Goal: Information Seeking & Learning: Find specific fact

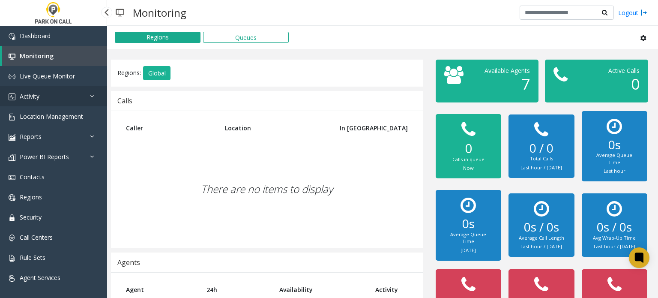
drag, startPoint x: 52, startPoint y: 97, endPoint x: 43, endPoint y: 125, distance: 29.3
click at [52, 97] on link "Activity" at bounding box center [53, 96] width 107 height 20
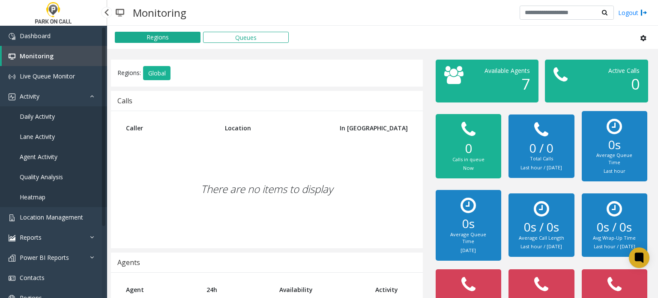
click at [37, 155] on span "Agent Activity" at bounding box center [39, 157] width 38 height 8
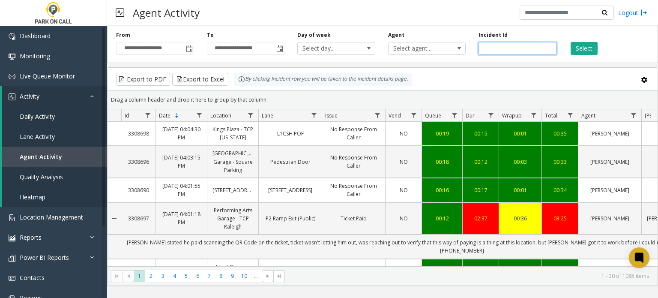
click at [502, 48] on input "number" at bounding box center [518, 48] width 78 height 13
paste input "*******"
type input "*******"
click at [580, 51] on button "Select" at bounding box center [584, 48] width 27 height 13
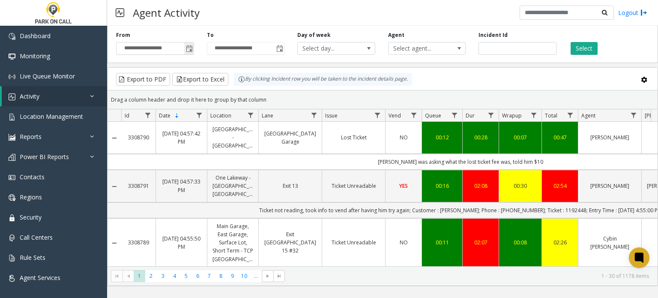
click at [193, 46] on span "Toggle popup" at bounding box center [188, 49] width 9 height 14
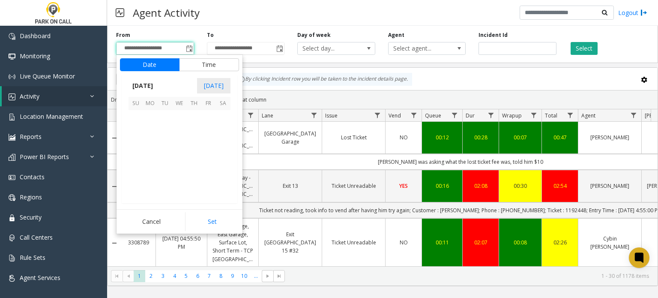
scroll to position [153834, 0]
click at [216, 146] on span "20" at bounding box center [223, 146] width 15 height 15
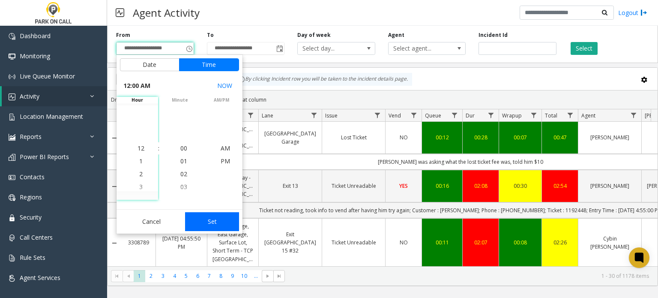
click at [204, 219] on button "Set" at bounding box center [212, 221] width 54 height 19
type input "**********"
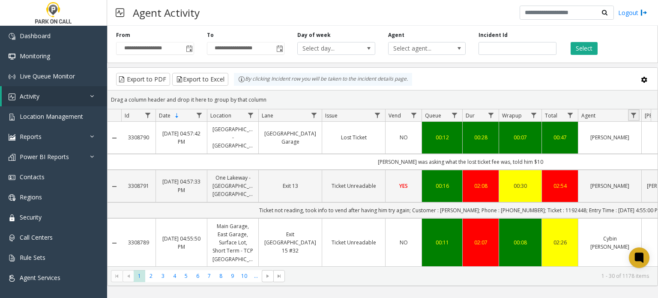
click at [640, 116] on link "Data table" at bounding box center [634, 115] width 12 height 12
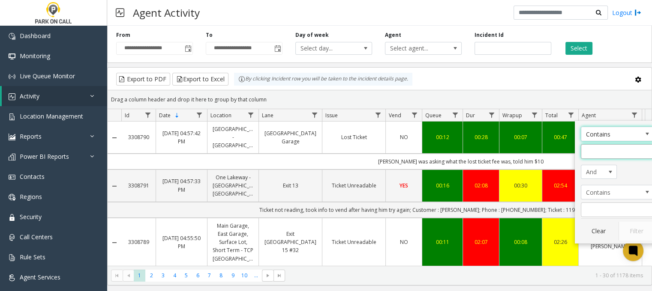
click at [604, 151] on input "Agent Filter" at bounding box center [617, 151] width 73 height 15
type input "******"
click button "Filter" at bounding box center [635, 231] width 35 height 19
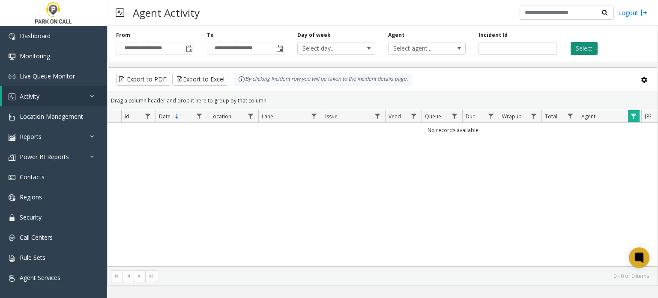
click at [579, 46] on button "Select" at bounding box center [584, 48] width 27 height 13
click at [635, 120] on link "Data table" at bounding box center [634, 116] width 12 height 12
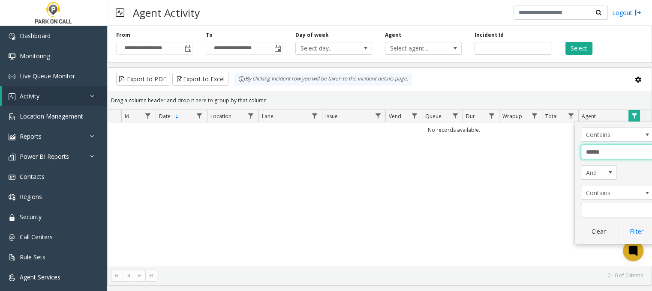
drag, startPoint x: 616, startPoint y: 157, endPoint x: 486, endPoint y: 154, distance: 130.3
click at [486, 154] on app-root "**********" at bounding box center [326, 145] width 652 height 291
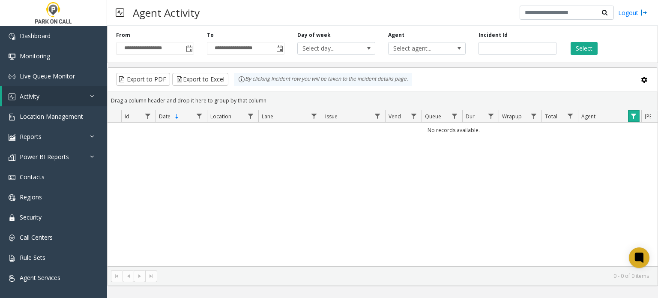
click at [633, 120] on link "Data table" at bounding box center [634, 116] width 12 height 12
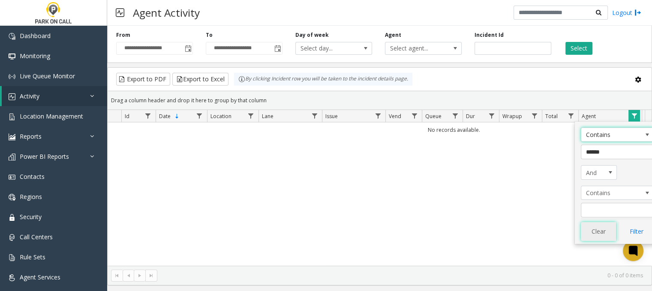
click at [592, 236] on button "Clear" at bounding box center [598, 231] width 35 height 19
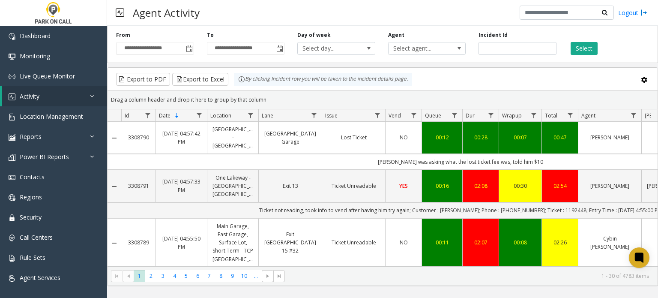
scroll to position [0, 124]
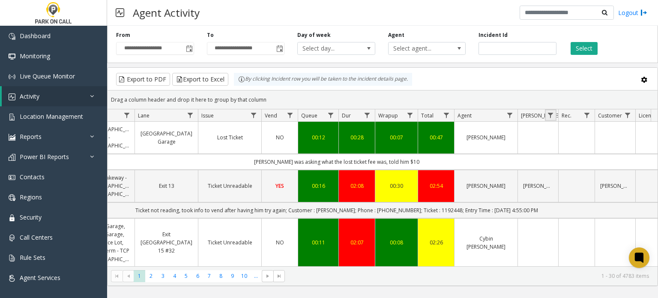
click at [554, 115] on link "Data table" at bounding box center [551, 115] width 12 height 12
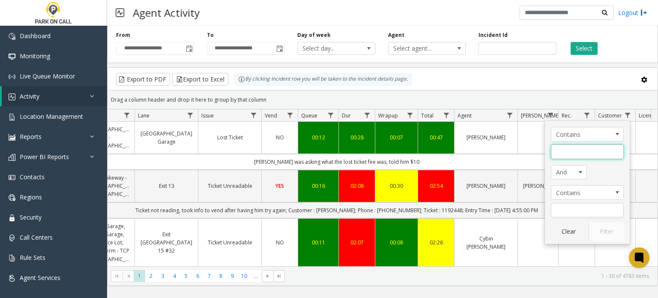
click at [588, 156] on input "Parker Filter" at bounding box center [587, 151] width 73 height 15
type input "******"
click button "Filter" at bounding box center [606, 231] width 35 height 19
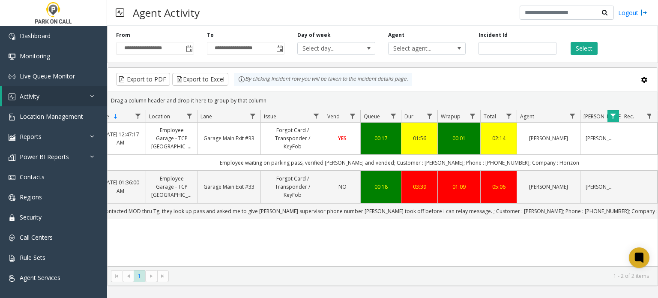
scroll to position [0, 58]
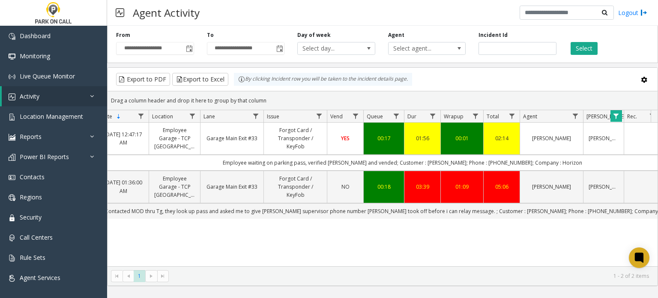
click at [288, 133] on link "Forgot Card / Transponder / KeyFob" at bounding box center [295, 138] width 53 height 25
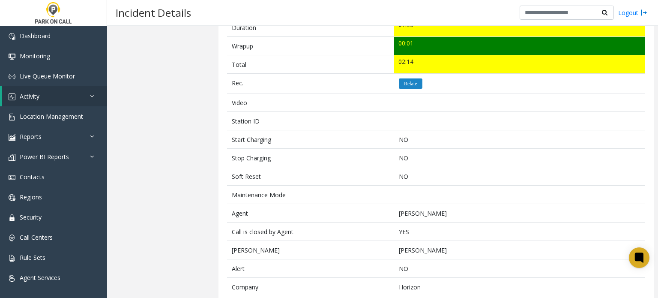
scroll to position [393, 0]
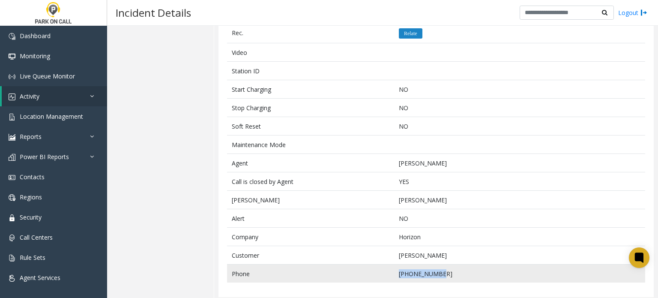
drag, startPoint x: 445, startPoint y: 269, endPoint x: 375, endPoint y: 273, distance: 69.5
click at [375, 273] on tr "Phone 208-488-1788" at bounding box center [436, 273] width 418 height 18
copy tr "208-488-1788"
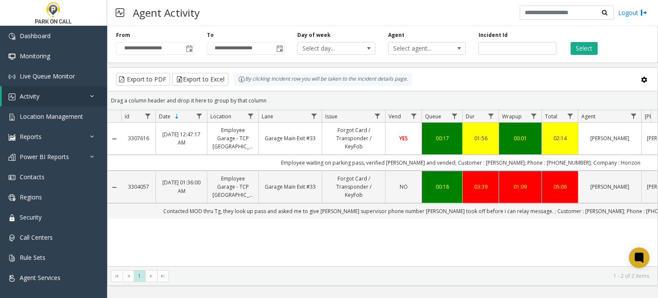
drag, startPoint x: 466, startPoint y: 266, endPoint x: 588, endPoint y: 276, distance: 122.6
click at [590, 276] on kendo-pager "* 1 1 - 2 of 2 items" at bounding box center [383, 275] width 550 height 19
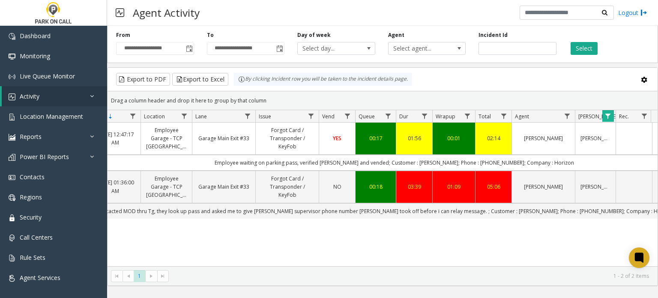
scroll to position [0, 148]
